Goal: Information Seeking & Learning: Learn about a topic

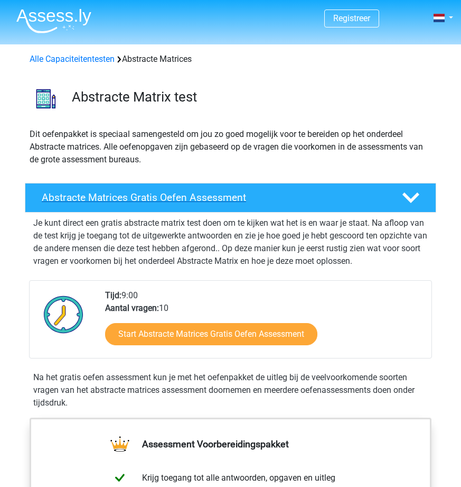
click at [182, 198] on h4 "Abstracte Matrices Gratis Oefen Assessment" at bounding box center [214, 197] width 345 height 12
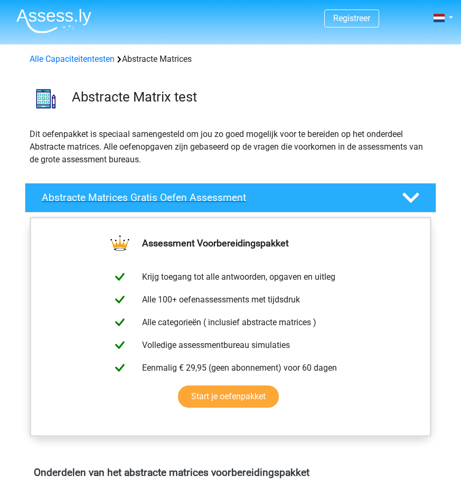
click at [412, 196] on icon at bounding box center [411, 197] width 17 height 17
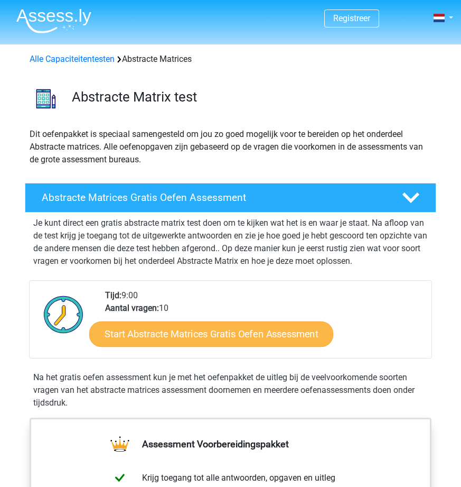
click at [231, 329] on link "Start Abstracte Matrices Gratis Oefen Assessment" at bounding box center [211, 333] width 244 height 25
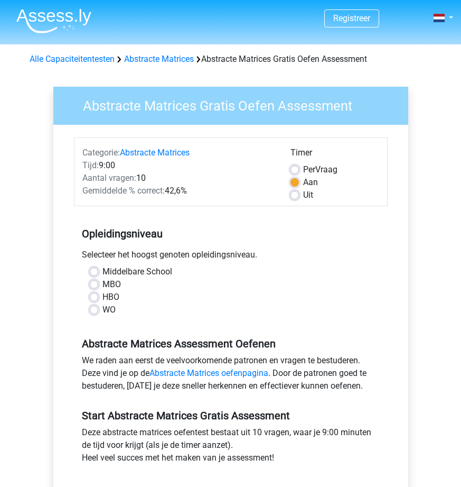
click at [102, 310] on label "WO" at bounding box center [108, 309] width 13 height 13
click at [92, 310] on input "WO" at bounding box center [94, 308] width 8 height 11
radio input "true"
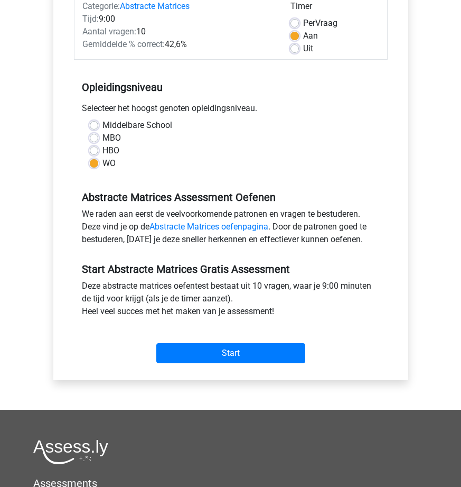
scroll to position [148, 0]
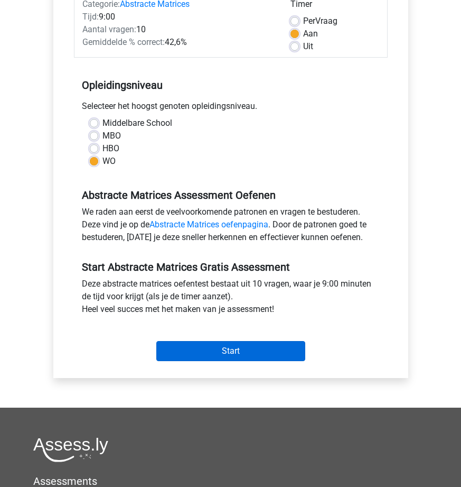
click at [263, 347] on input "Start" at bounding box center [230, 351] width 149 height 20
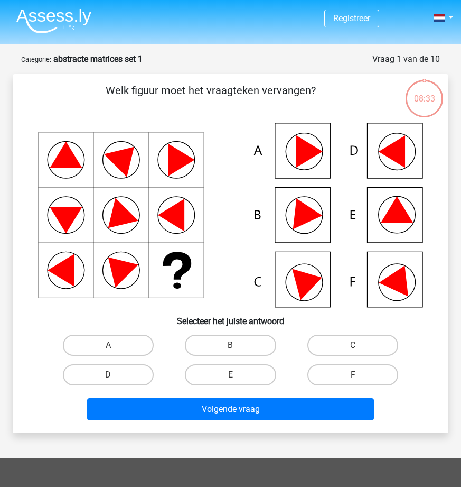
click at [397, 289] on icon at bounding box center [399, 278] width 41 height 38
click at [383, 369] on label "F" at bounding box center [352, 374] width 91 height 21
click at [360, 375] on input "F" at bounding box center [356, 378] width 7 height 7
radio input "true"
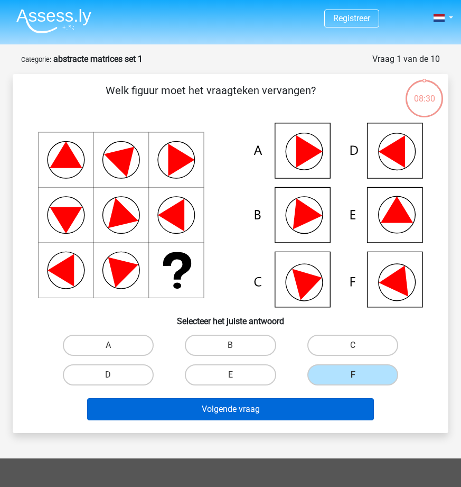
click at [326, 408] on button "Volgende vraag" at bounding box center [230, 409] width 287 height 22
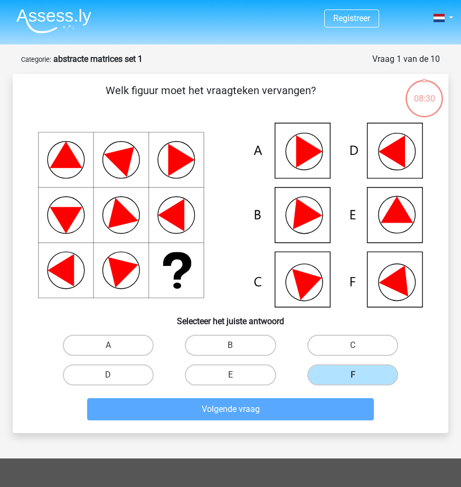
scroll to position [53, 0]
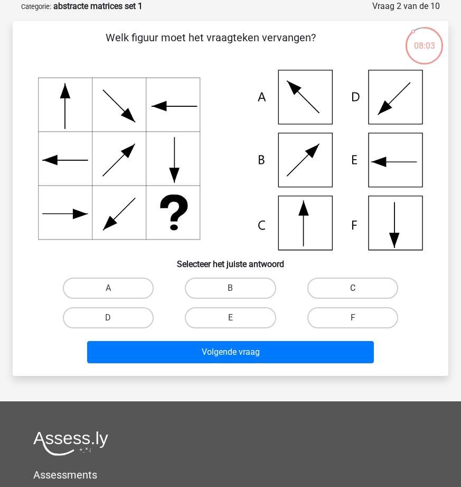
click at [328, 288] on label "C" at bounding box center [352, 287] width 91 height 21
click at [353, 288] on input "C" at bounding box center [356, 291] width 7 height 7
radio input "true"
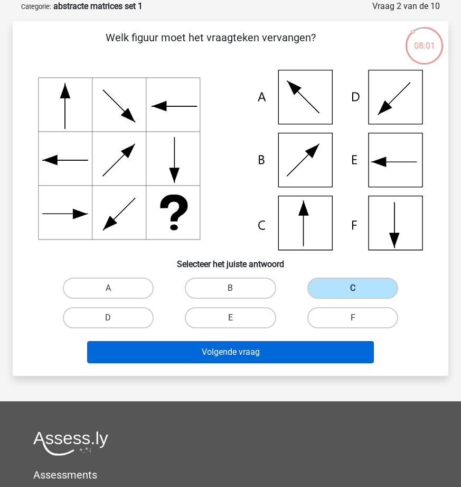
click at [316, 348] on button "Volgende vraag" at bounding box center [230, 352] width 287 height 22
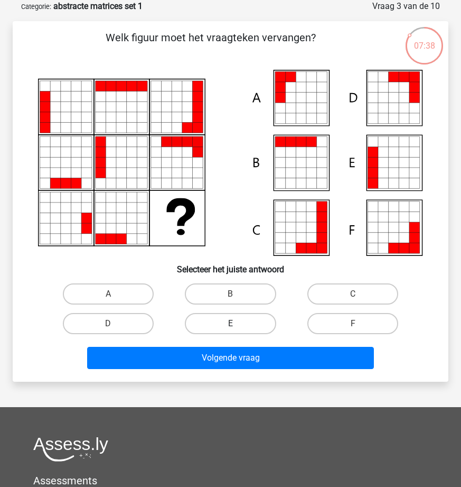
click at [243, 325] on label "E" at bounding box center [230, 323] width 91 height 21
click at [237, 325] on input "E" at bounding box center [233, 326] width 7 height 7
radio input "true"
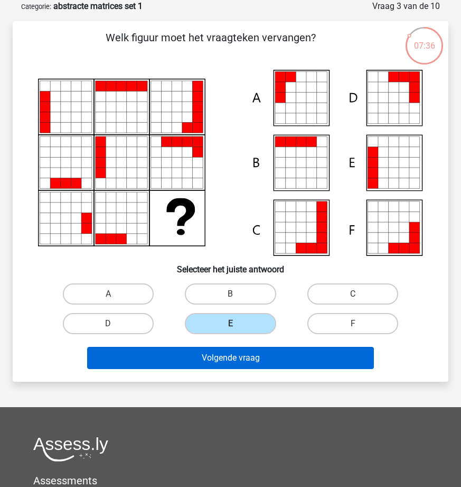
click at [263, 366] on button "Volgende vraag" at bounding box center [230, 358] width 287 height 22
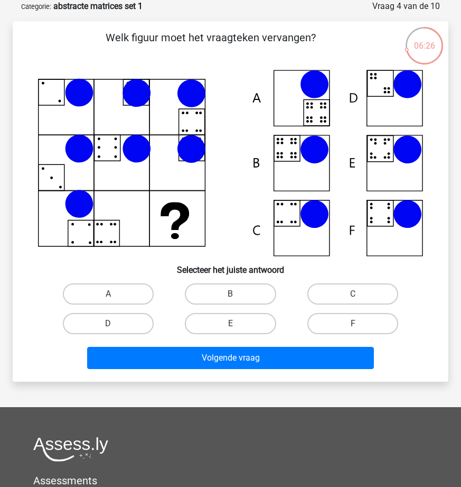
click at [294, 171] on icon at bounding box center [230, 163] width 385 height 186
click at [243, 285] on label "B" at bounding box center [230, 293] width 91 height 21
click at [237, 294] on input "B" at bounding box center [233, 297] width 7 height 7
radio input "true"
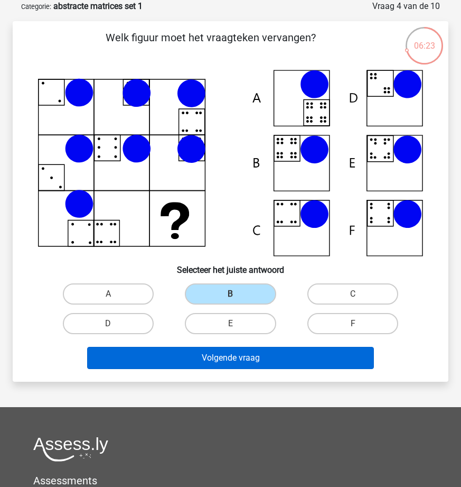
click at [282, 366] on button "Volgende vraag" at bounding box center [230, 358] width 287 height 22
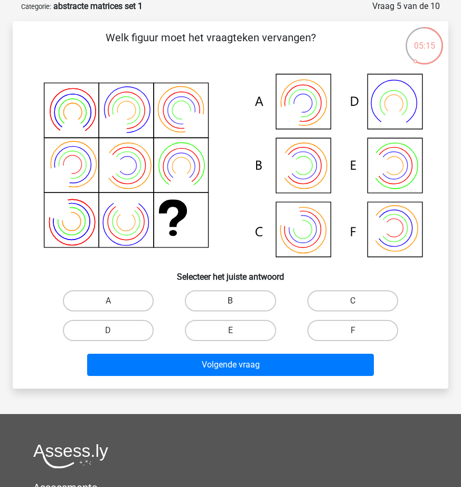
click at [235, 299] on label "B" at bounding box center [230, 300] width 91 height 21
click at [235, 301] on input "B" at bounding box center [233, 304] width 7 height 7
radio input "true"
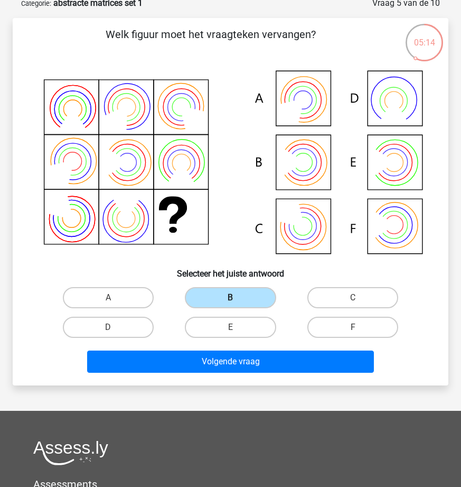
scroll to position [57, 0]
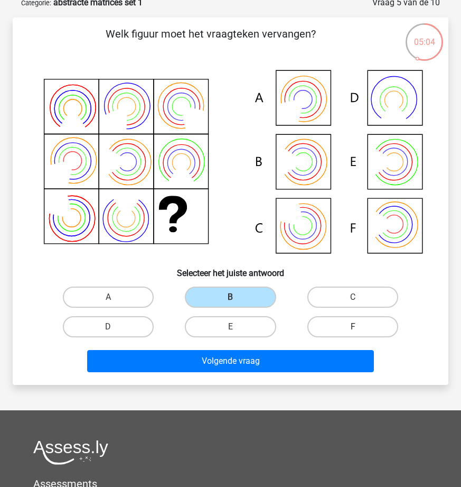
click at [343, 324] on label "F" at bounding box center [352, 326] width 91 height 21
click at [353, 326] on input "F" at bounding box center [356, 329] width 7 height 7
radio input "true"
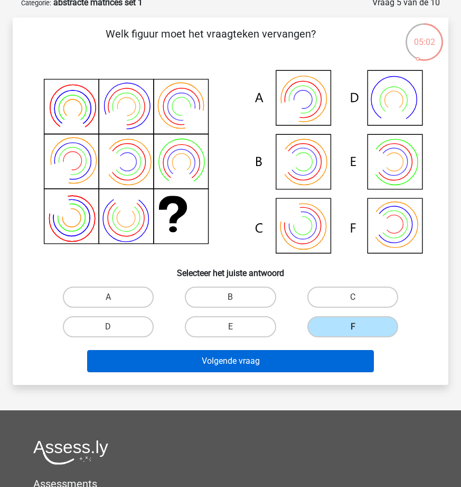
click at [292, 356] on button "Volgende vraag" at bounding box center [230, 361] width 287 height 22
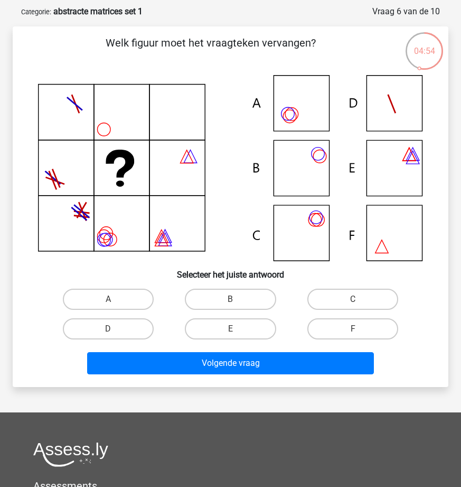
scroll to position [48, 0]
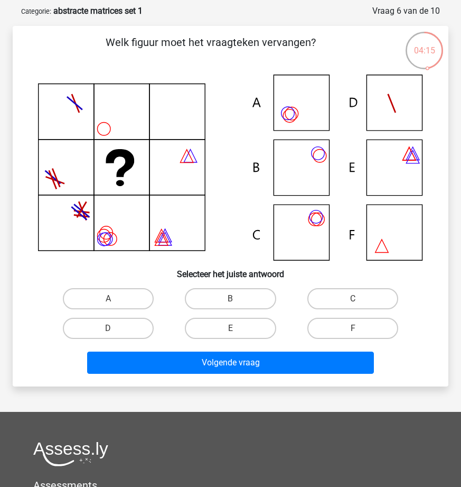
click at [354, 301] on input "C" at bounding box center [356, 301] width 7 height 7
radio input "true"
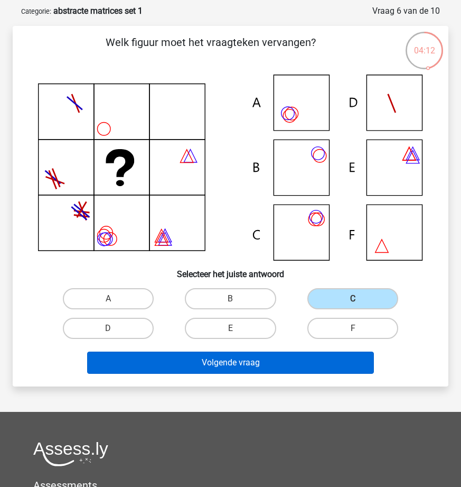
click at [314, 363] on button "Volgende vraag" at bounding box center [230, 362] width 287 height 22
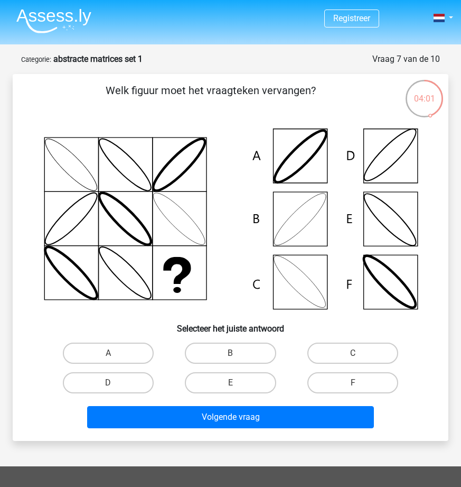
scroll to position [0, 0]
click at [327, 354] on label "C" at bounding box center [352, 352] width 91 height 21
click at [353, 354] on input "C" at bounding box center [356, 356] width 7 height 7
radio input "true"
click at [349, 382] on label "F" at bounding box center [352, 382] width 91 height 21
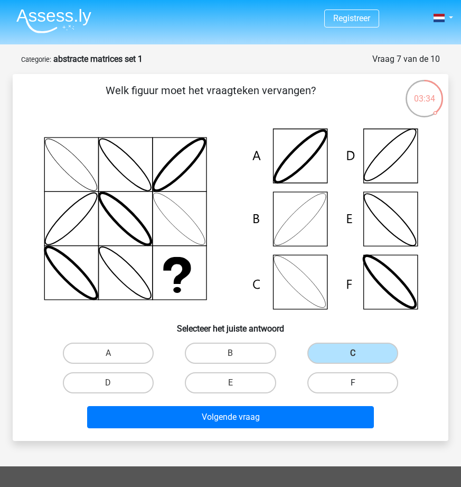
click at [353, 382] on input "F" at bounding box center [356, 385] width 7 height 7
radio input "true"
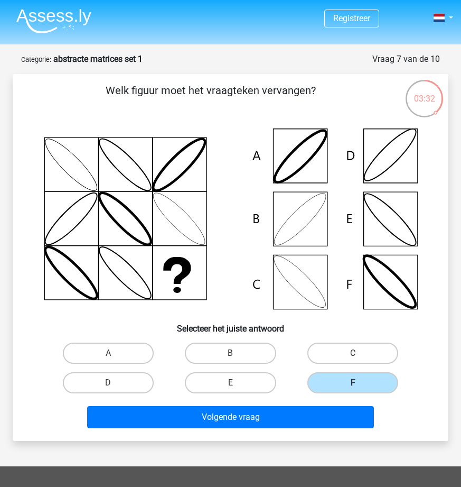
scroll to position [5, 0]
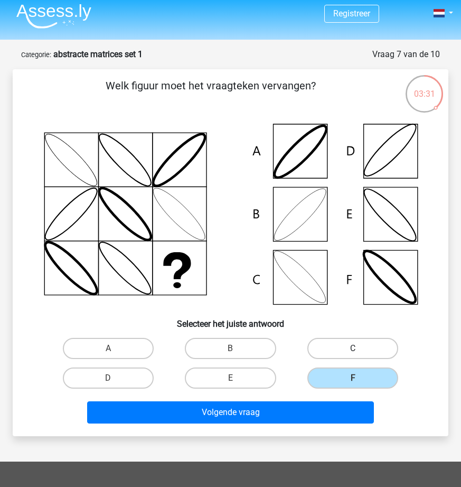
click at [334, 348] on label "C" at bounding box center [352, 348] width 91 height 21
click at [353, 348] on input "C" at bounding box center [356, 351] width 7 height 7
radio input "true"
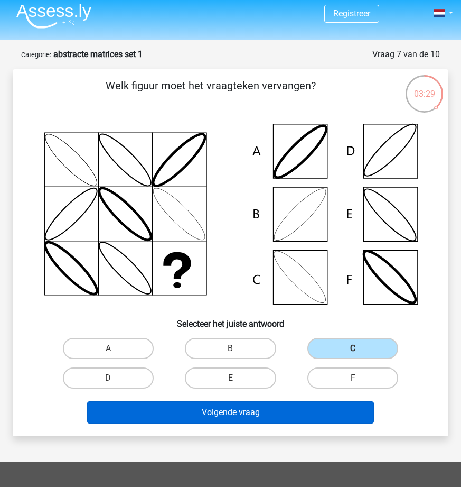
click at [354, 415] on button "Volgende vraag" at bounding box center [230, 412] width 287 height 22
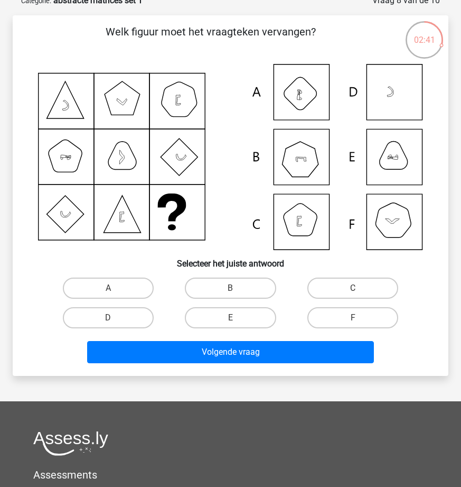
scroll to position [58, 0]
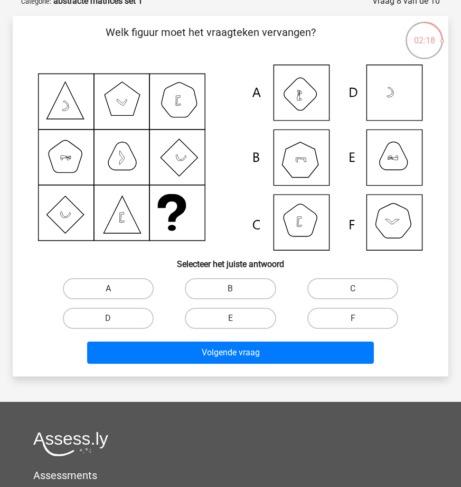
click at [137, 285] on label "A" at bounding box center [108, 288] width 91 height 21
click at [115, 288] on input "A" at bounding box center [111, 291] width 7 height 7
radio input "true"
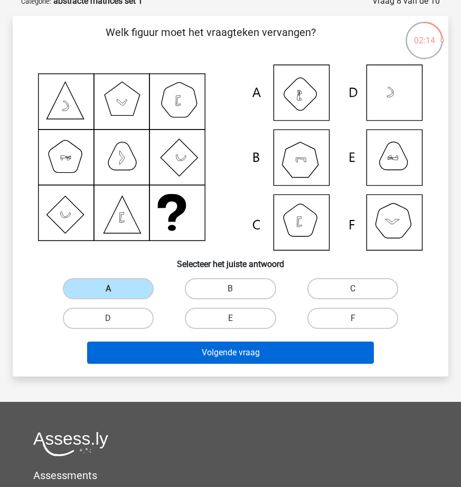
click at [253, 349] on button "Volgende vraag" at bounding box center [230, 352] width 287 height 22
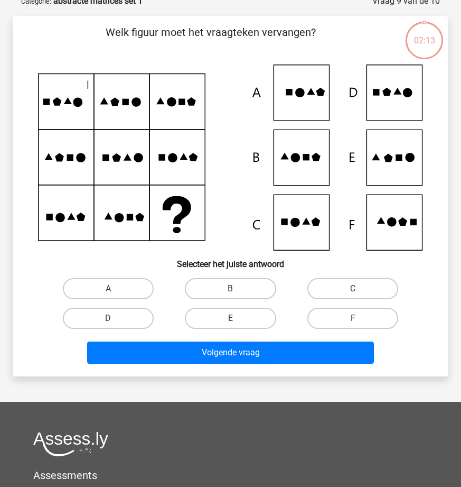
scroll to position [53, 0]
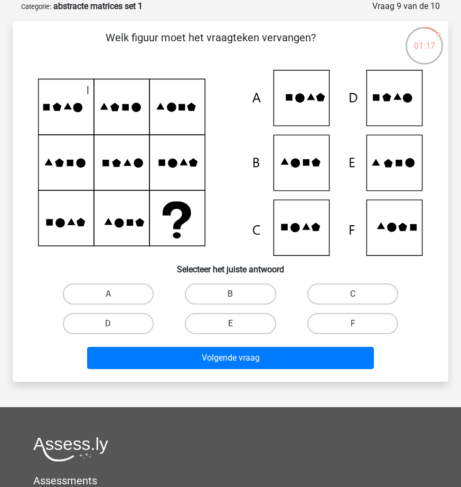
click at [259, 319] on label "E" at bounding box center [230, 323] width 91 height 21
click at [237, 323] on input "E" at bounding box center [233, 326] width 7 height 7
radio input "true"
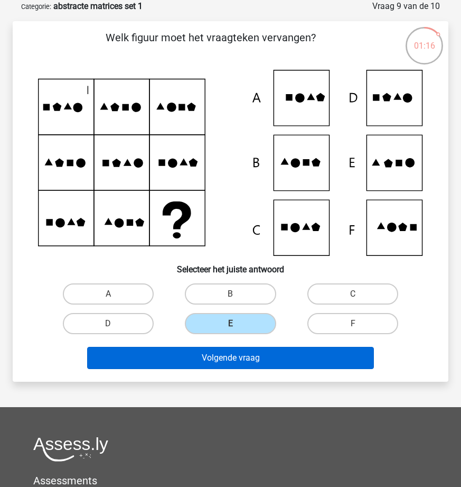
click at [296, 357] on button "Volgende vraag" at bounding box center [230, 358] width 287 height 22
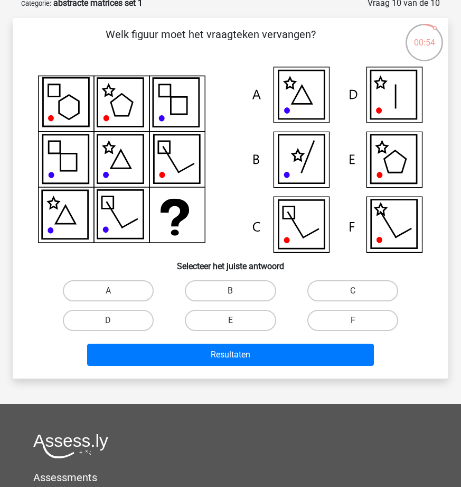
click at [234, 321] on div "E" at bounding box center [231, 320] width 114 height 21
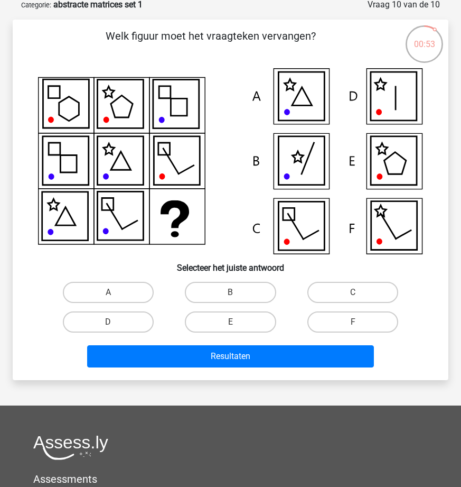
click at [235, 325] on input "E" at bounding box center [233, 325] width 7 height 7
radio input "true"
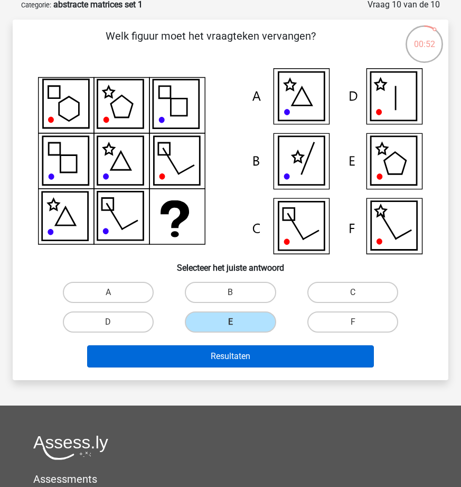
click at [259, 359] on button "Resultaten" at bounding box center [230, 356] width 287 height 22
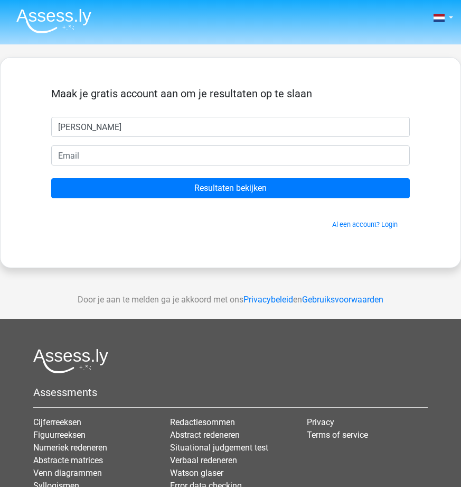
type input "[PERSON_NAME]"
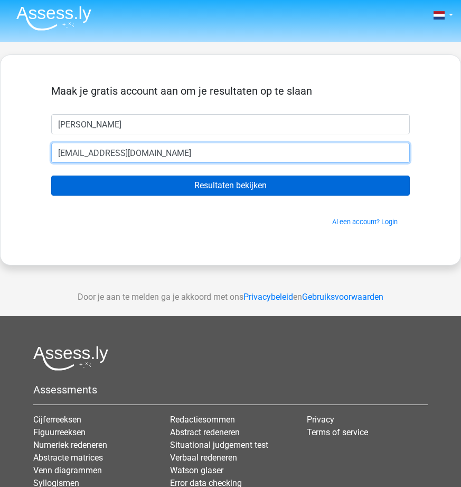
scroll to position [4, 1]
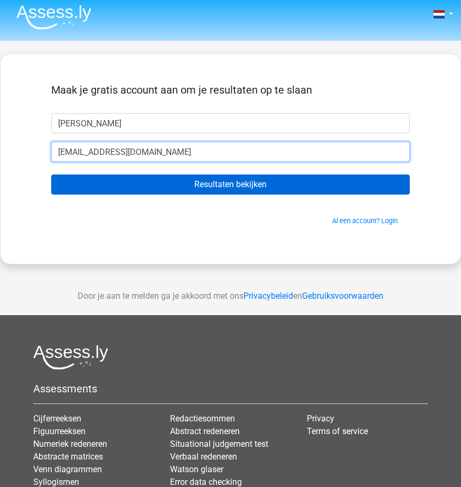
type input "mariannebusser@live.nl"
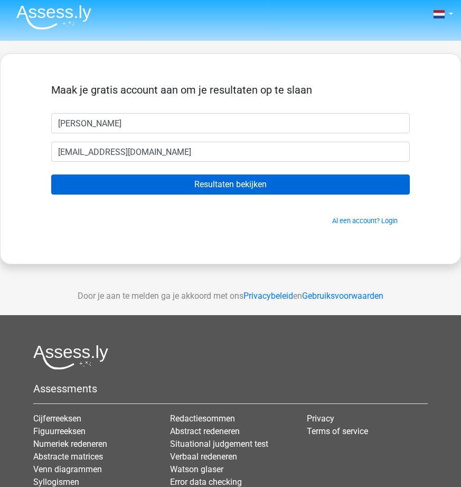
click at [213, 182] on input "Resultaten bekijken" at bounding box center [230, 184] width 359 height 20
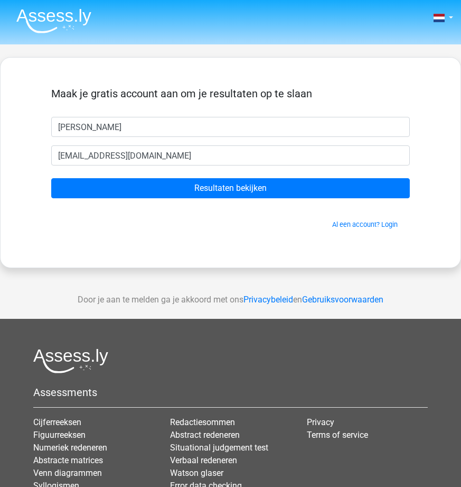
scroll to position [0, 0]
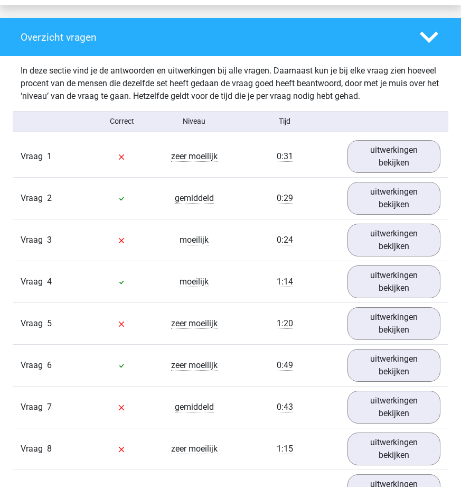
scroll to position [780, 0]
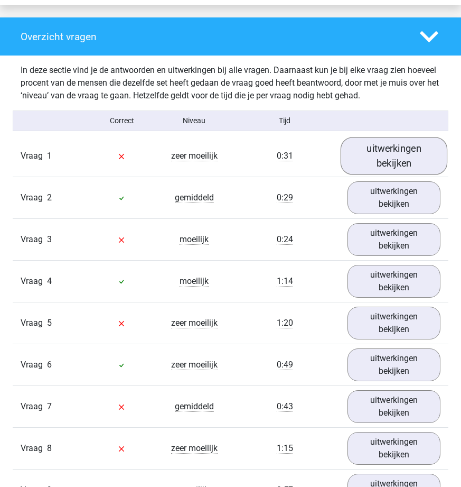
click at [381, 160] on link "uitwerkingen bekijken" at bounding box center [394, 156] width 107 height 38
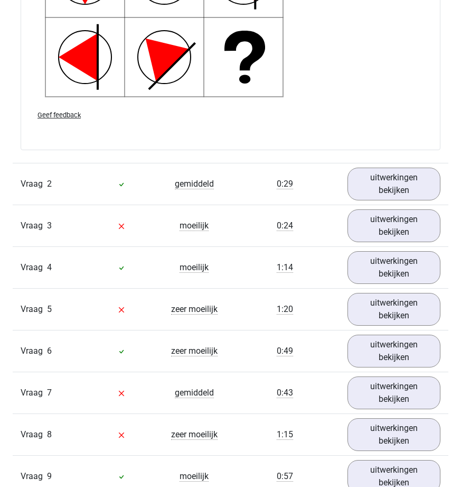
scroll to position [1522, 0]
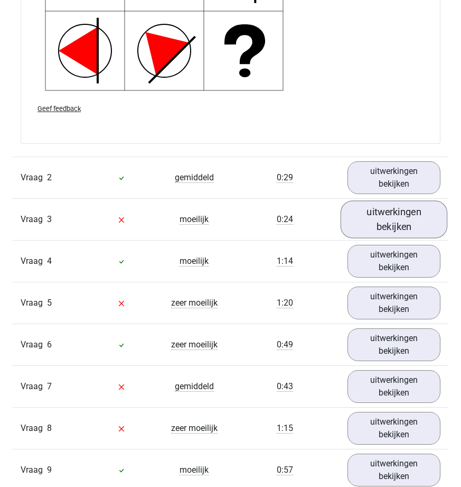
click at [397, 223] on link "uitwerkingen bekijken" at bounding box center [394, 219] width 107 height 38
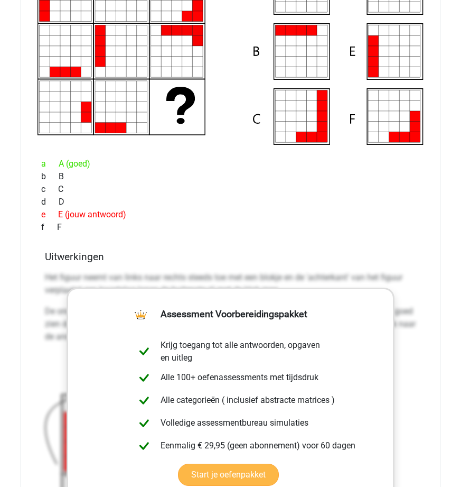
scroll to position [1794, 0]
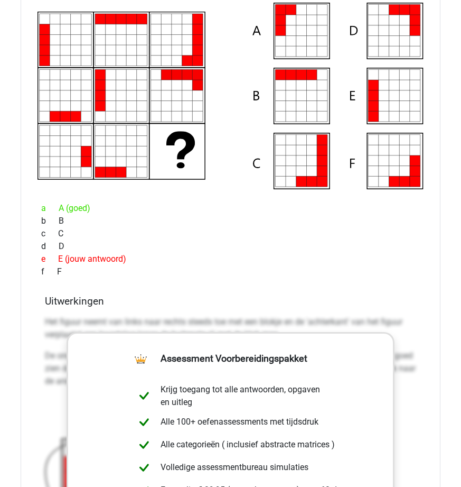
click at [196, 268] on div "f F" at bounding box center [230, 271] width 395 height 13
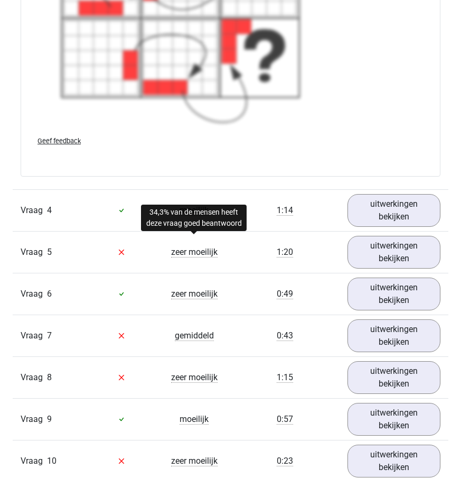
scroll to position [2377, 0]
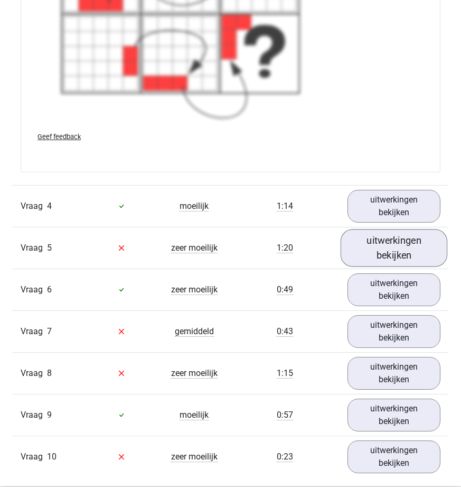
click at [410, 248] on link "uitwerkingen bekijken" at bounding box center [394, 248] width 107 height 38
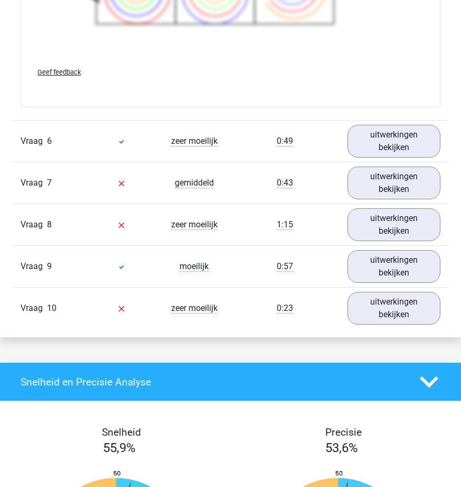
scroll to position [3254, 0]
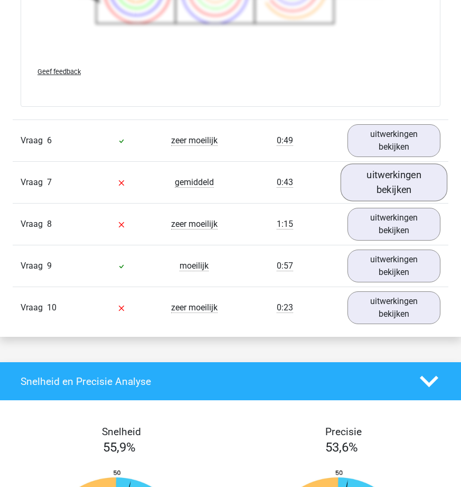
click at [381, 183] on link "uitwerkingen bekijken" at bounding box center [394, 183] width 107 height 38
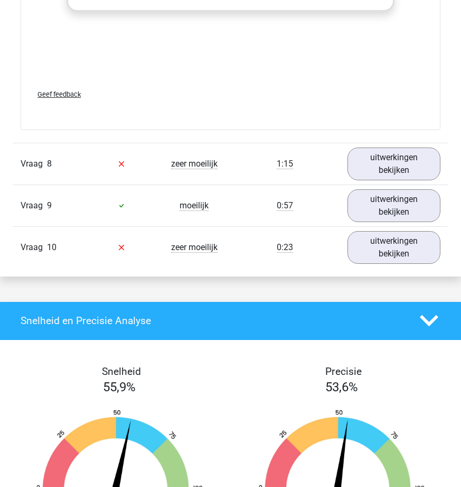
scroll to position [4066, 0]
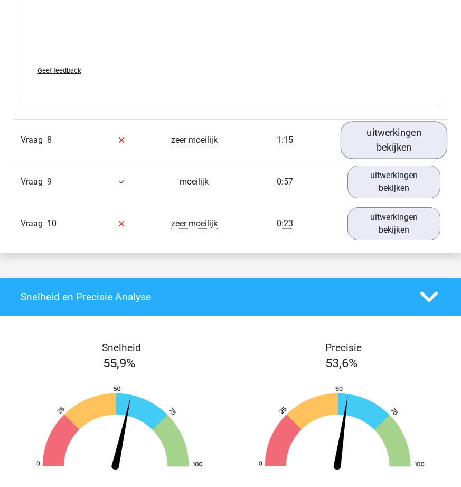
click at [392, 142] on link "uitwerkingen bekijken" at bounding box center [394, 140] width 107 height 38
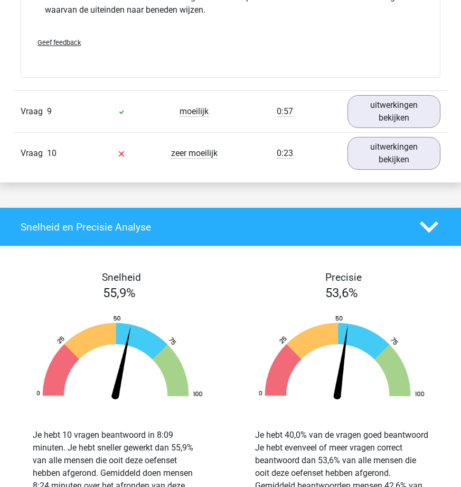
scroll to position [4625, 0]
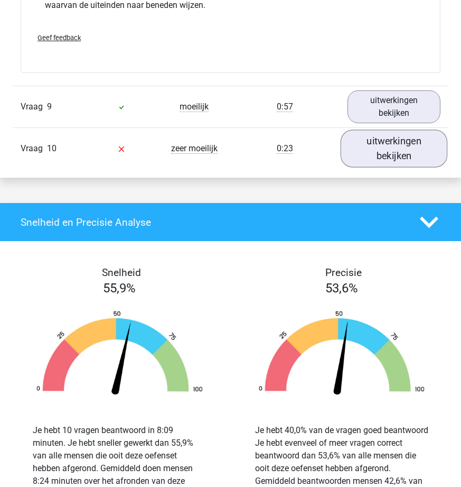
click at [379, 145] on link "uitwerkingen bekijken" at bounding box center [394, 148] width 107 height 38
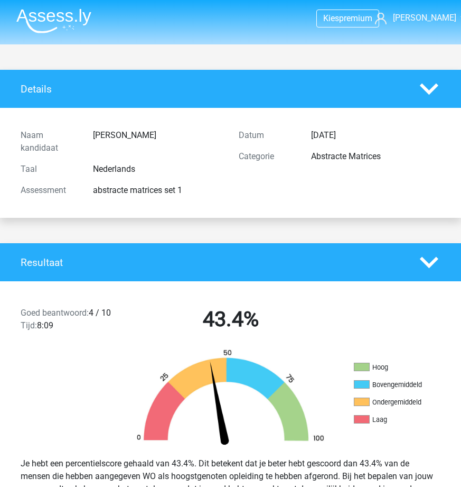
scroll to position [0, 0]
